Goal: Information Seeking & Learning: Find specific fact

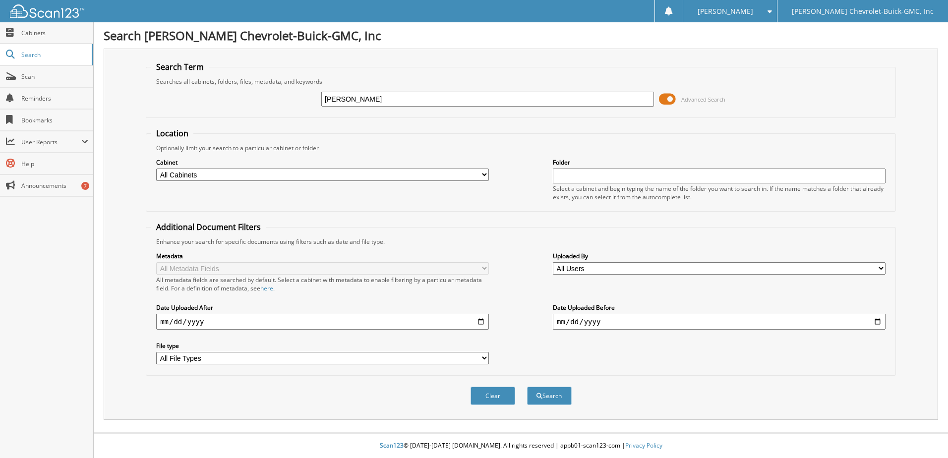
type input "[PERSON_NAME]"
click at [527, 387] on button "Search" at bounding box center [549, 396] width 45 height 18
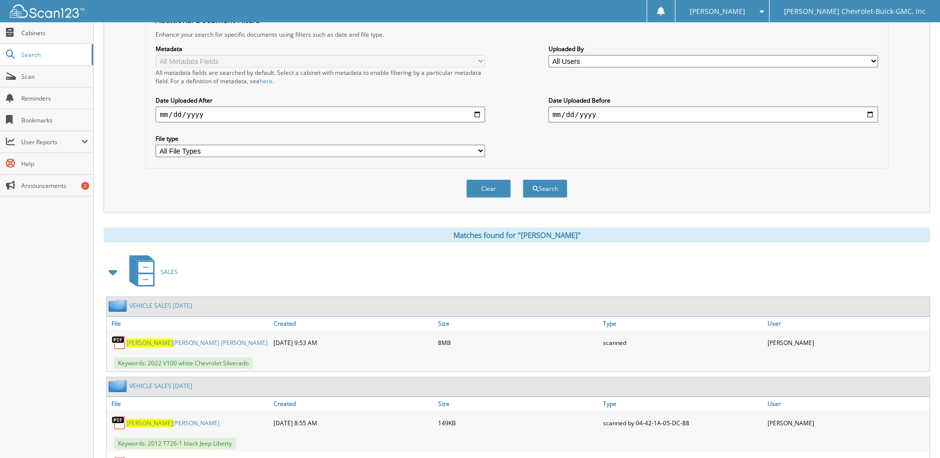
scroll to position [297, 0]
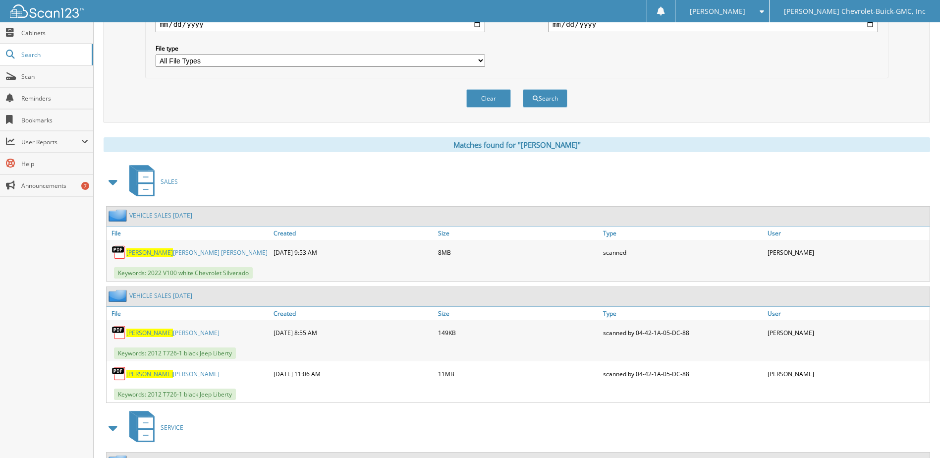
click at [176, 255] on link "[PERSON_NAME] [PERSON_NAME]" at bounding box center [196, 252] width 141 height 8
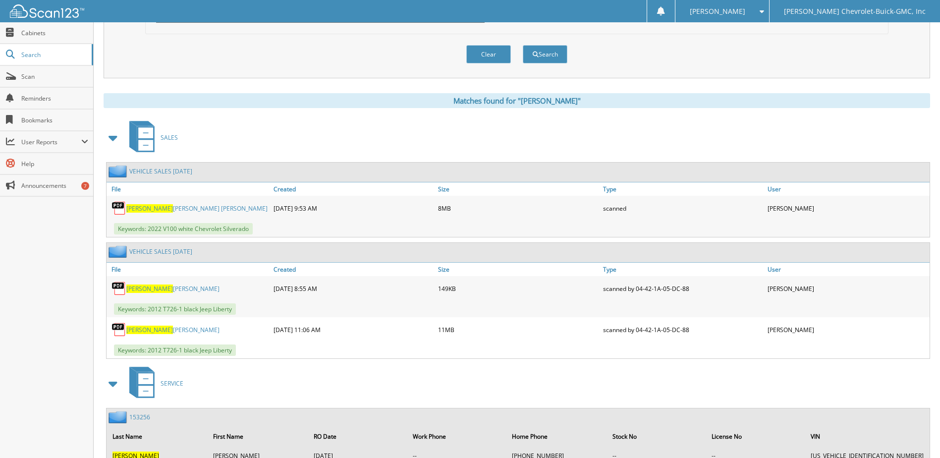
scroll to position [382, 0]
